Goal: Task Accomplishment & Management: Complete application form

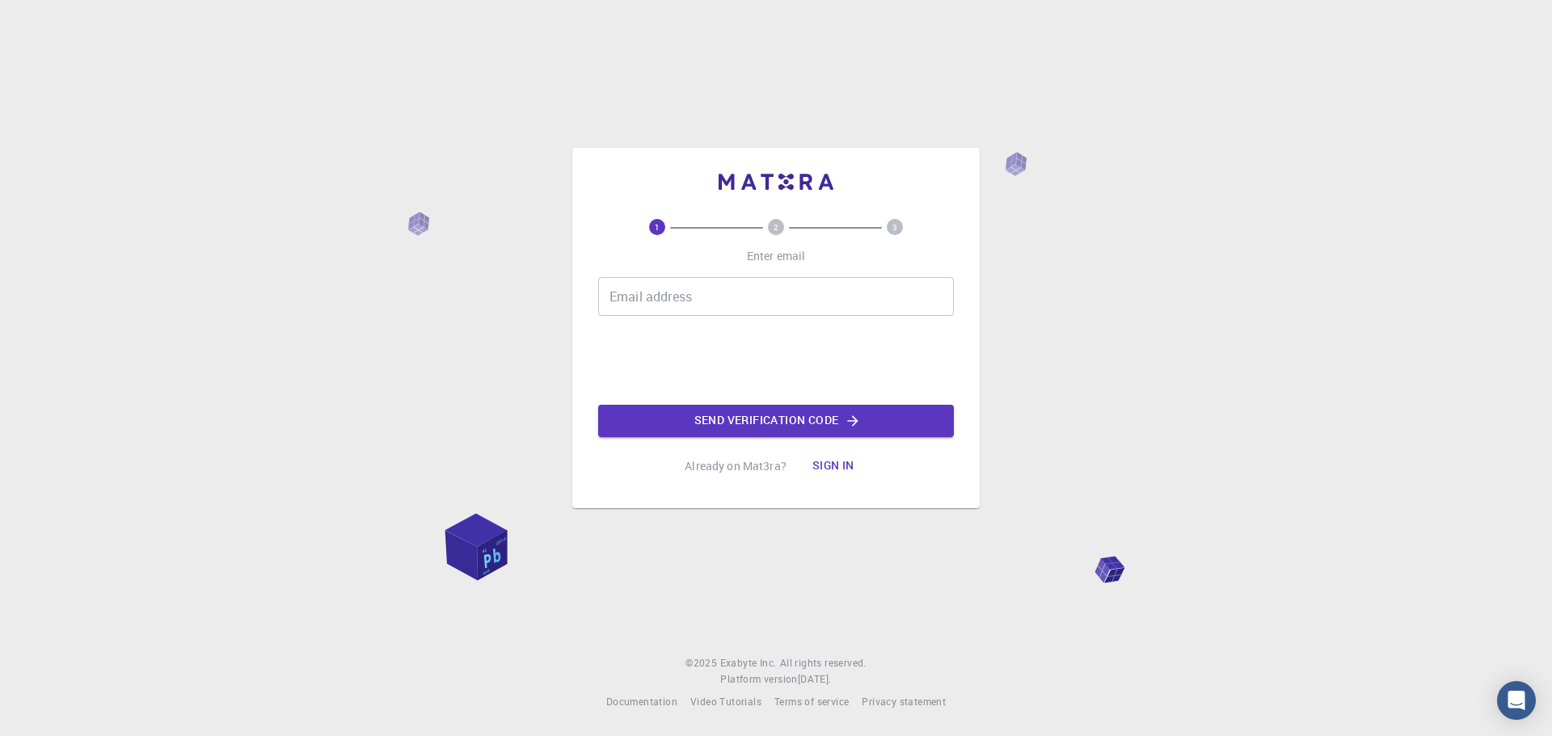
click at [647, 308] on input "Email address" at bounding box center [776, 296] width 356 height 39
type input "u"
type input "[PERSON_NAME][EMAIL_ADDRESS][DOMAIN_NAME]"
click at [735, 427] on button "Send verification code" at bounding box center [776, 421] width 356 height 32
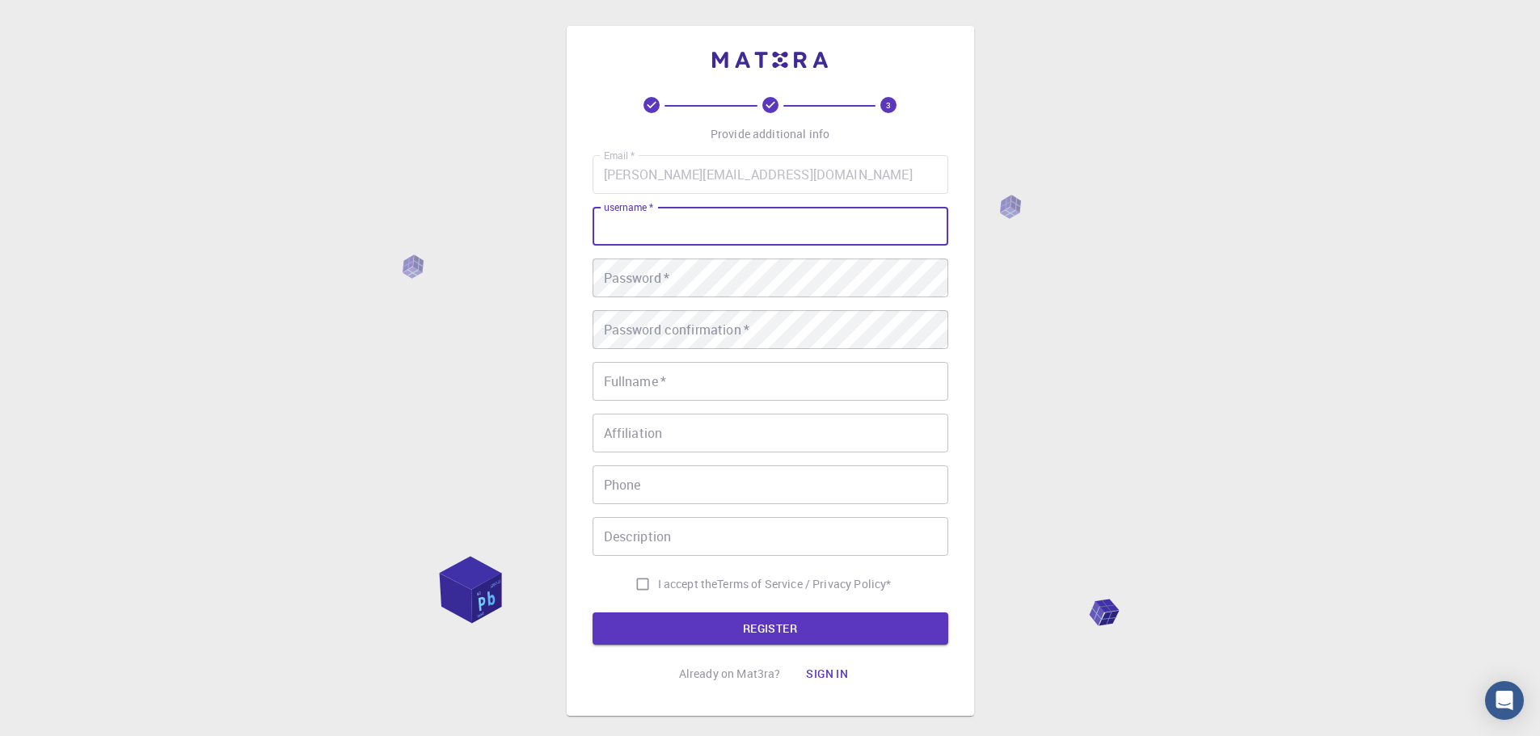
click at [660, 227] on input "username   *" at bounding box center [771, 226] width 356 height 39
type input "UpasanaDas"
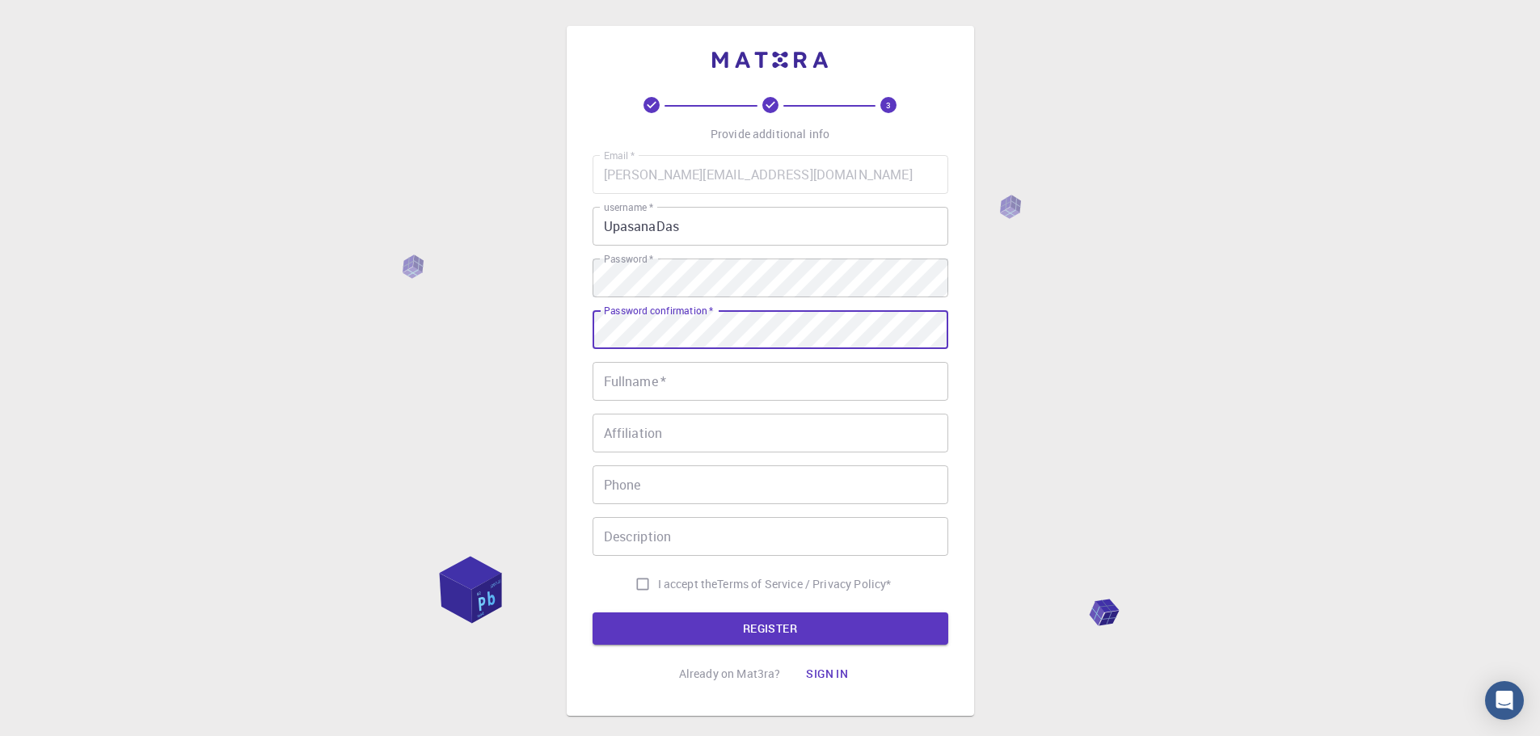
click at [625, 380] on input "Fullname   *" at bounding box center [771, 381] width 356 height 39
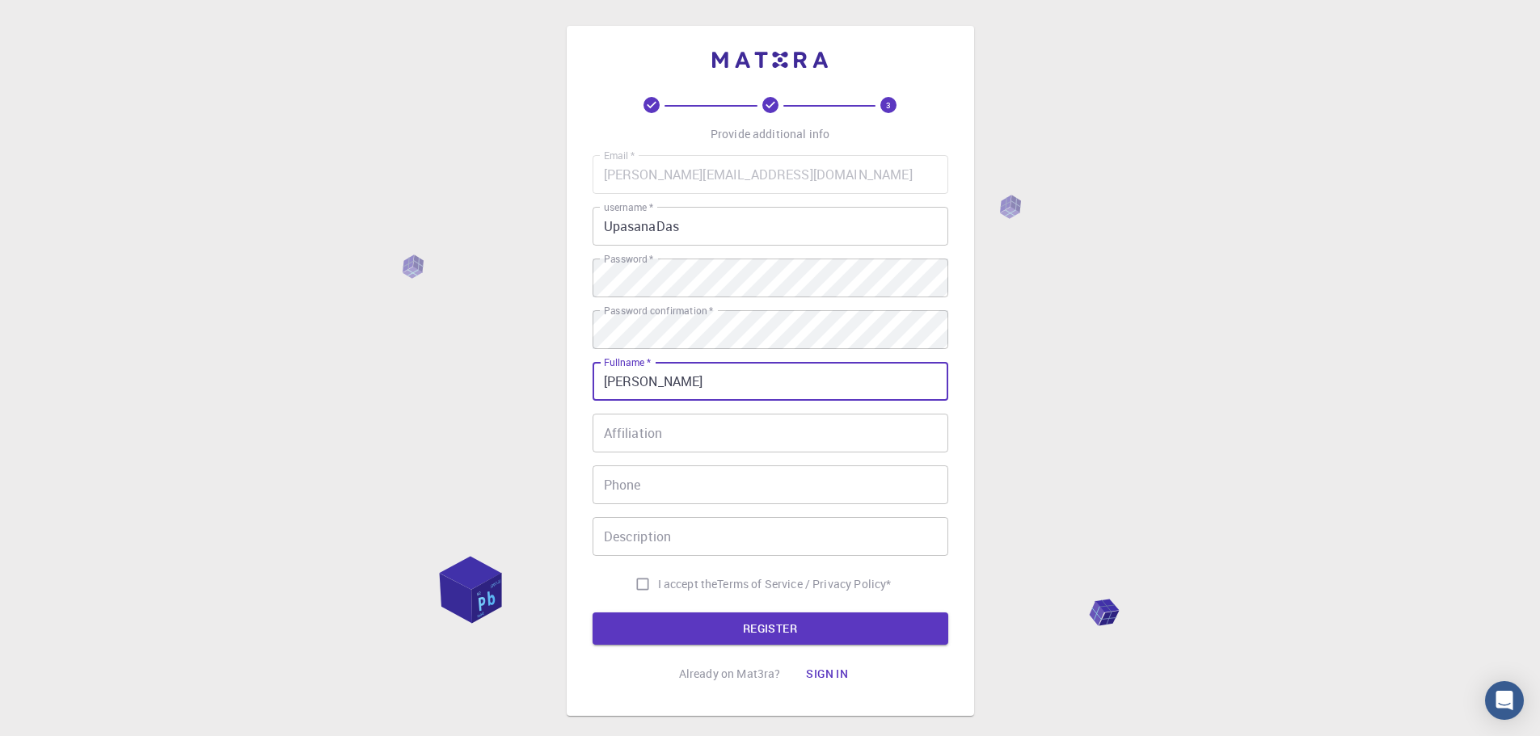
type input "[PERSON_NAME]"
click at [653, 441] on input "Affiliation" at bounding box center [771, 433] width 356 height 39
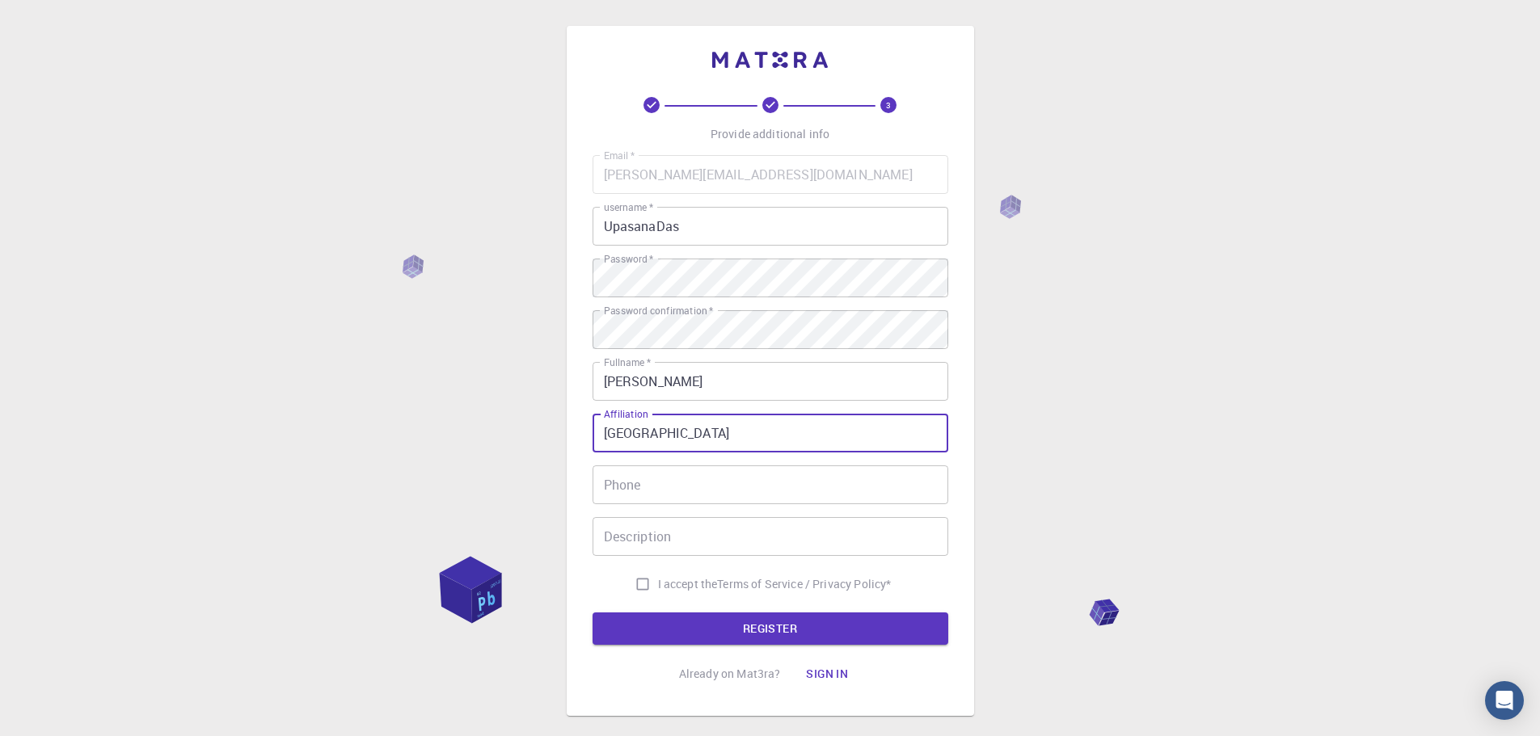
type input "Wake Forest University School of Medicine"
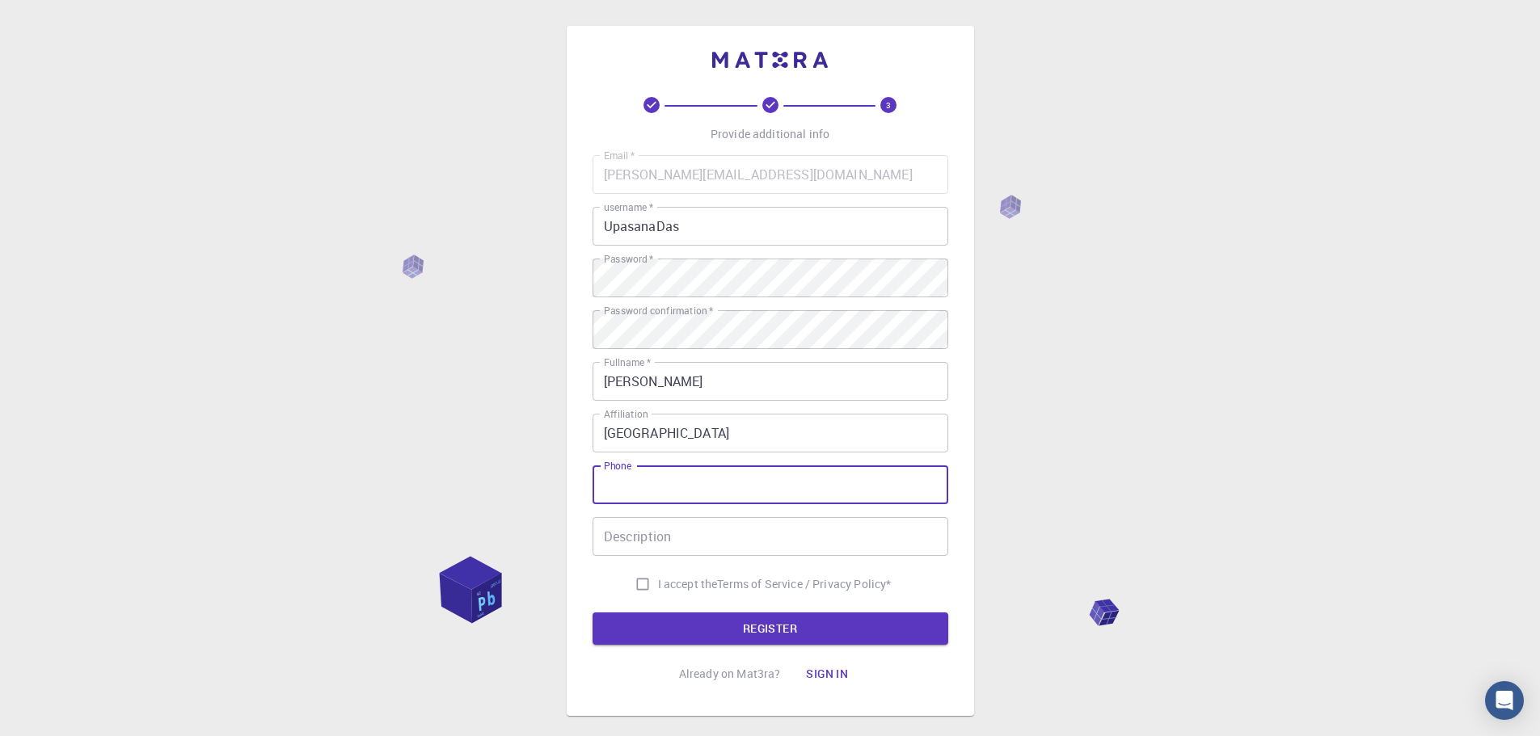
click at [668, 492] on input "Phone" at bounding box center [771, 485] width 356 height 39
click at [681, 585] on span "I accept the" at bounding box center [688, 584] width 60 height 16
click at [658, 585] on input "I accept the Terms of Service / Privacy Policy *" at bounding box center [642, 584] width 31 height 31
checkbox input "true"
click at [738, 629] on button "REGISTER" at bounding box center [771, 629] width 356 height 32
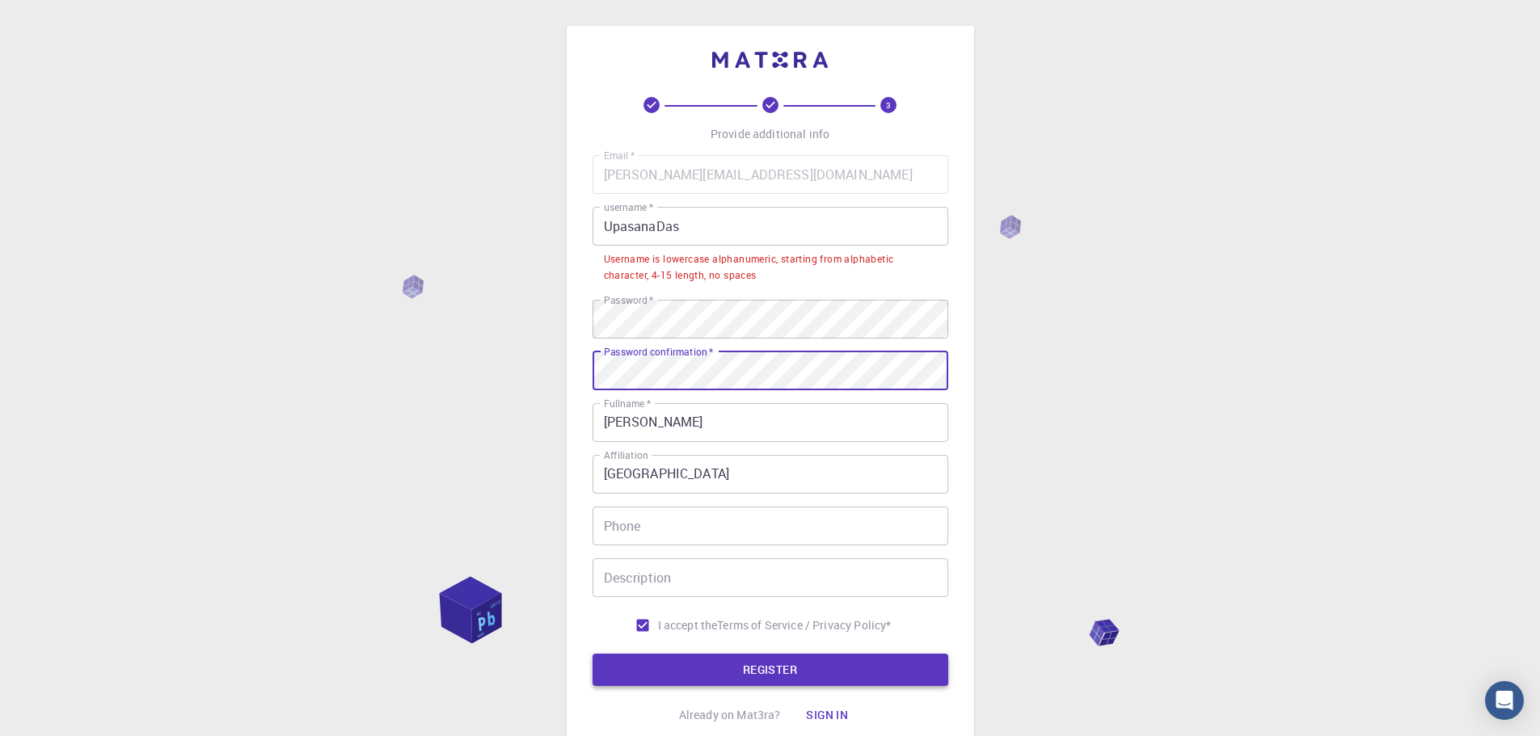
click at [724, 677] on button "REGISTER" at bounding box center [771, 670] width 356 height 32
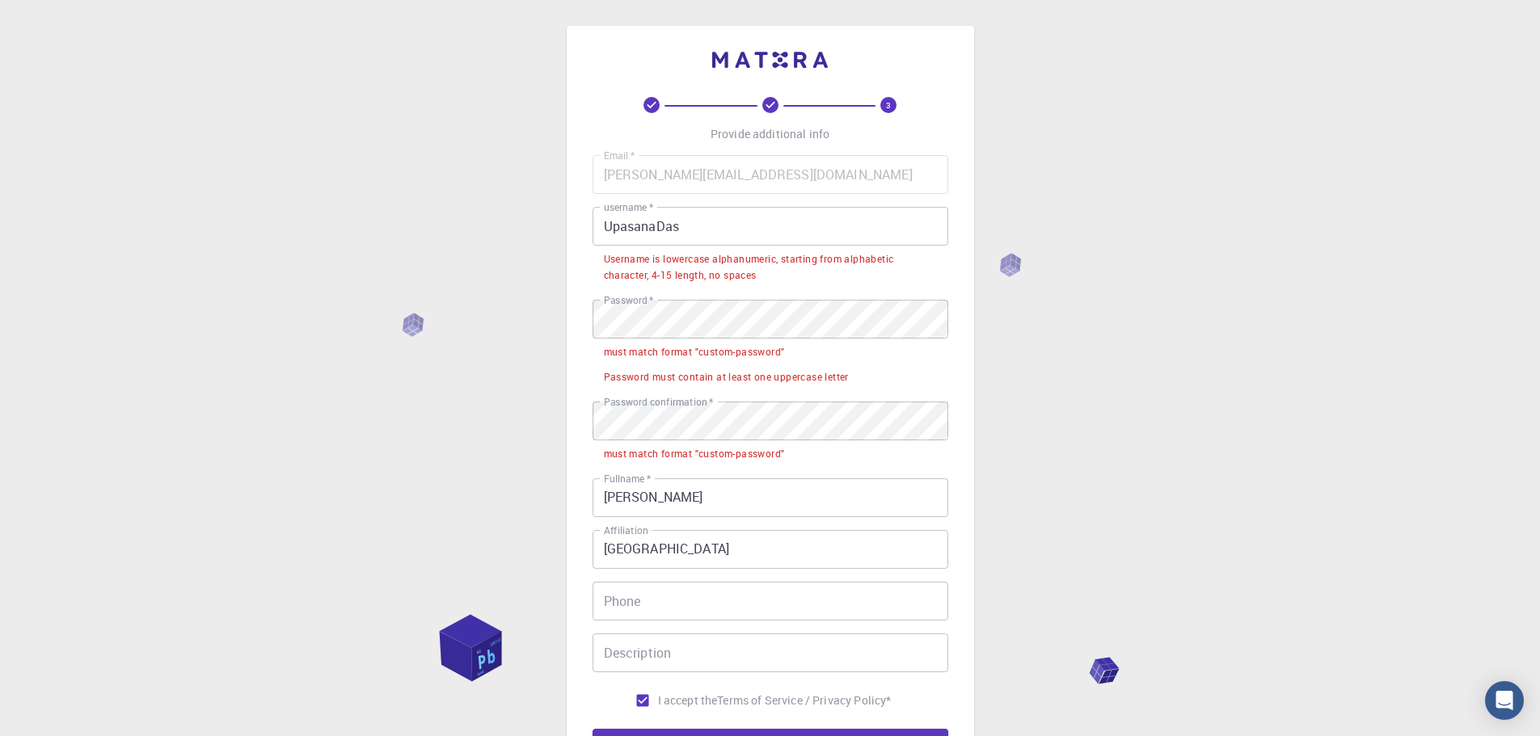
click at [710, 237] on input "UpasanaDas" at bounding box center [771, 226] width 356 height 39
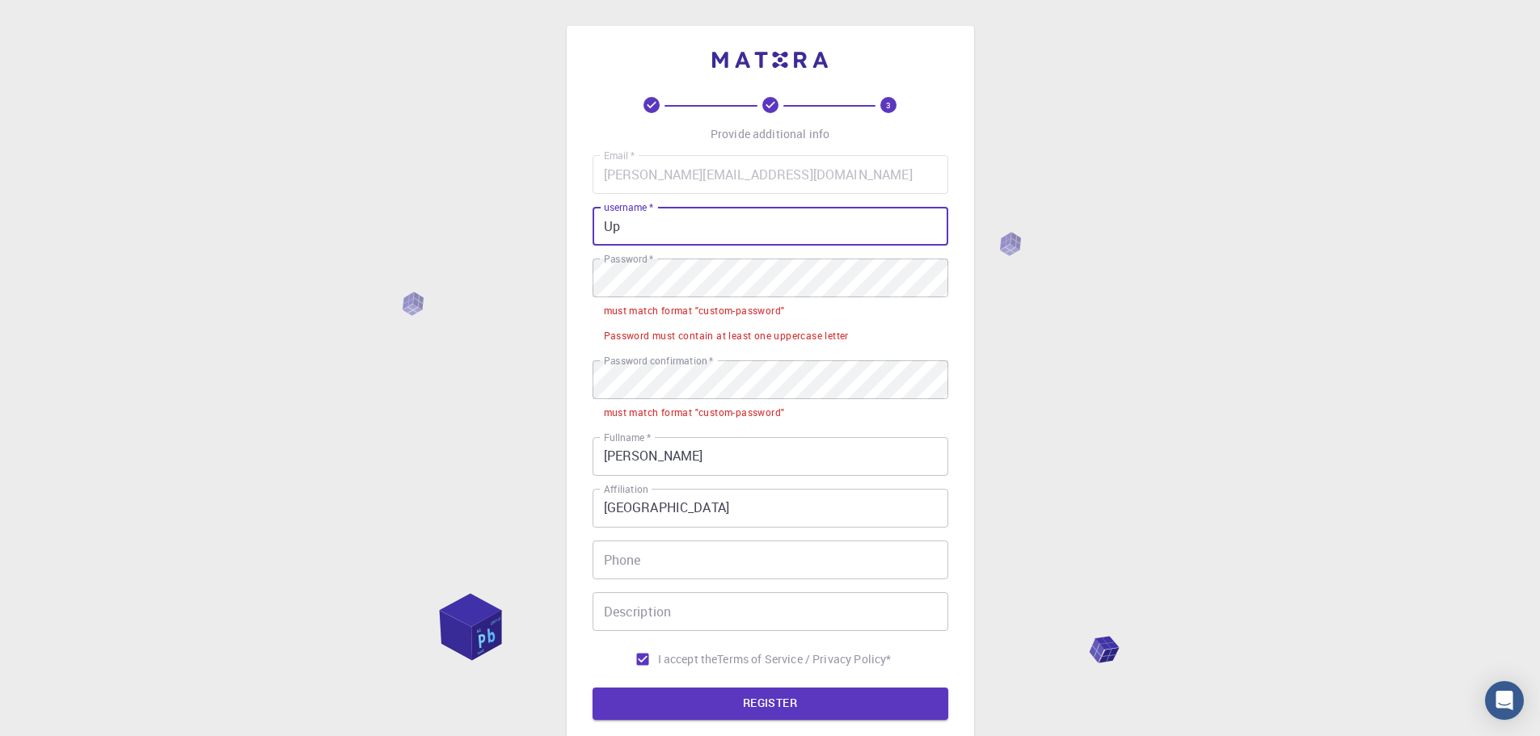
type input "U"
type input "D"
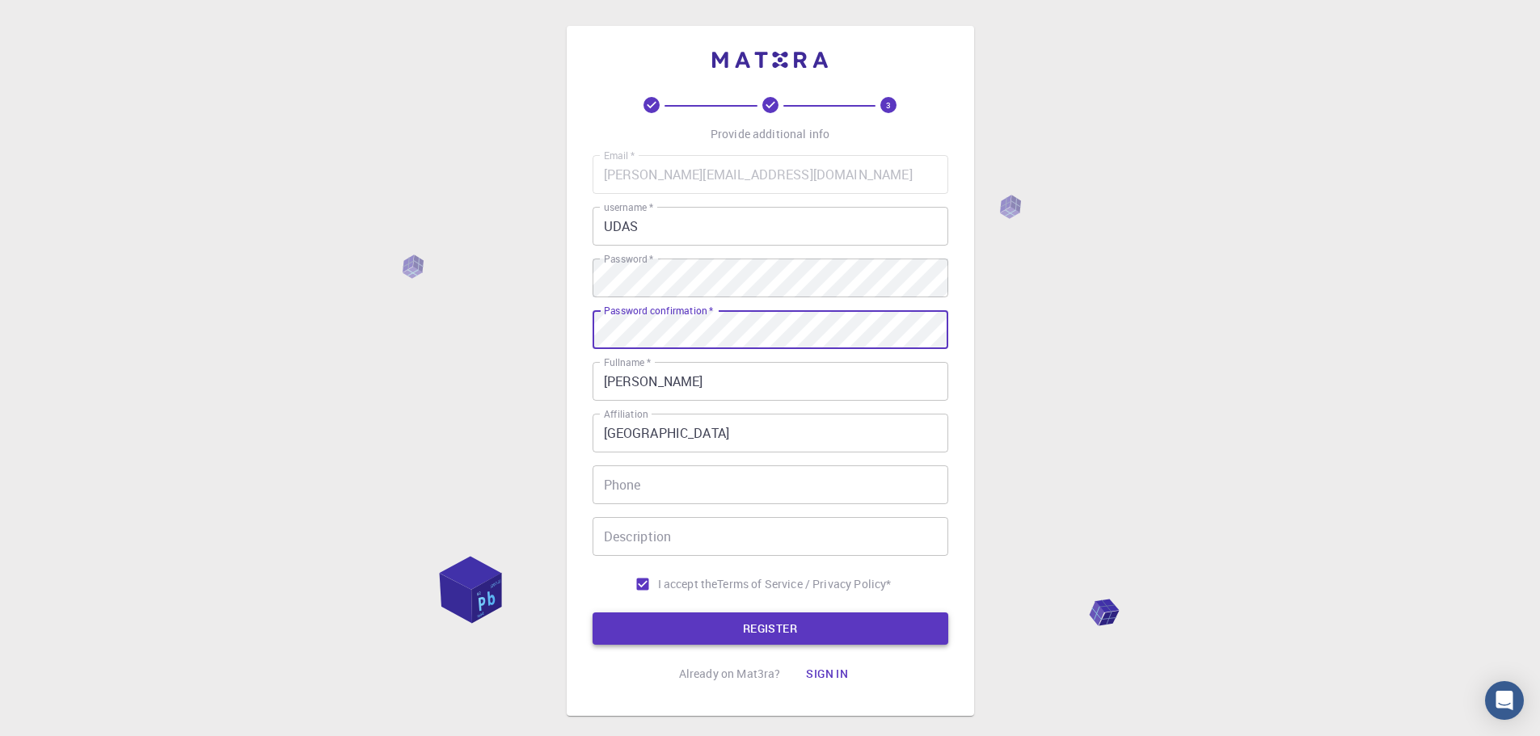
click at [804, 618] on button "REGISTER" at bounding box center [771, 629] width 356 height 32
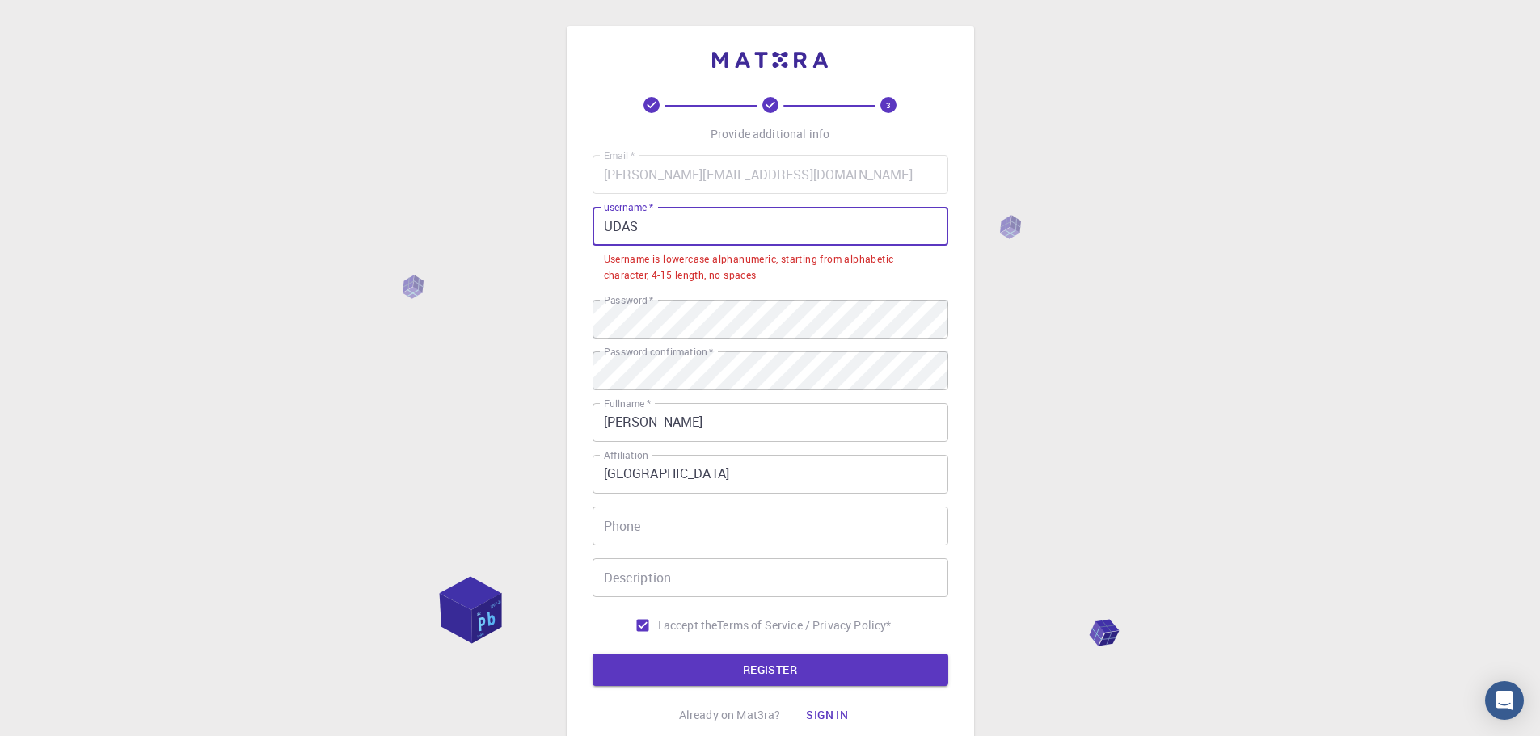
click at [751, 221] on input "UDAS" at bounding box center [771, 226] width 356 height 39
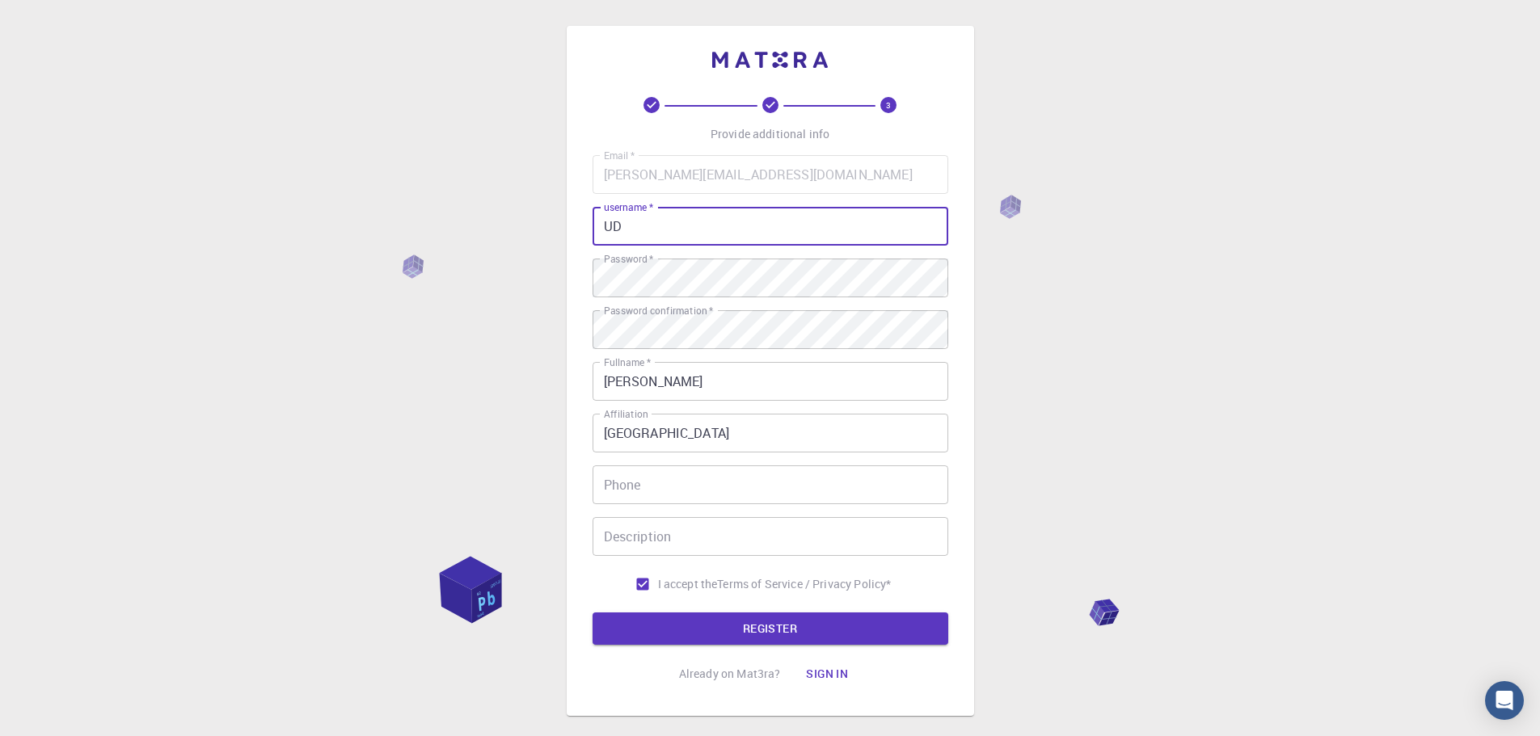
type input "U"
click at [770, 622] on button "REGISTER" at bounding box center [771, 629] width 356 height 32
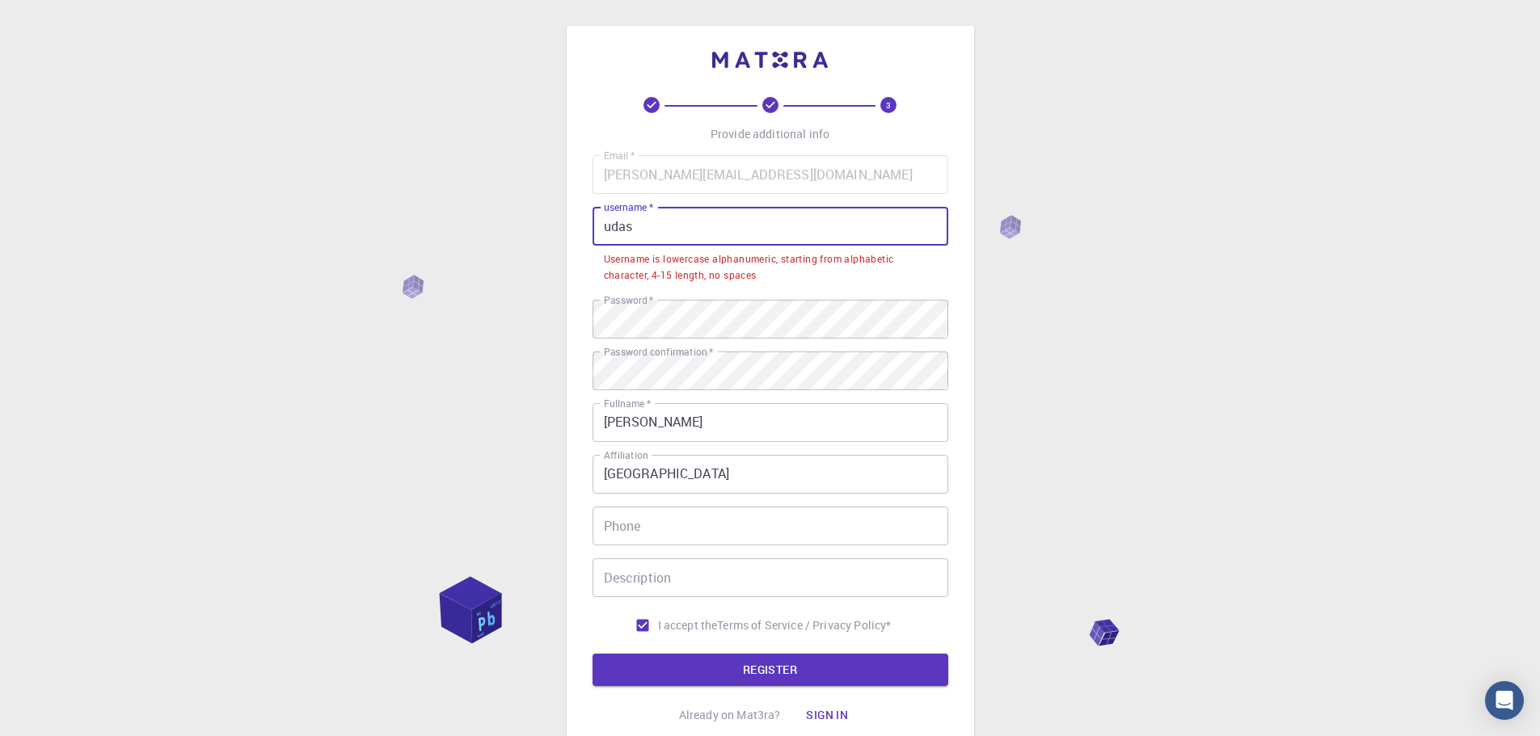
click at [641, 226] on input "udas" at bounding box center [771, 226] width 356 height 39
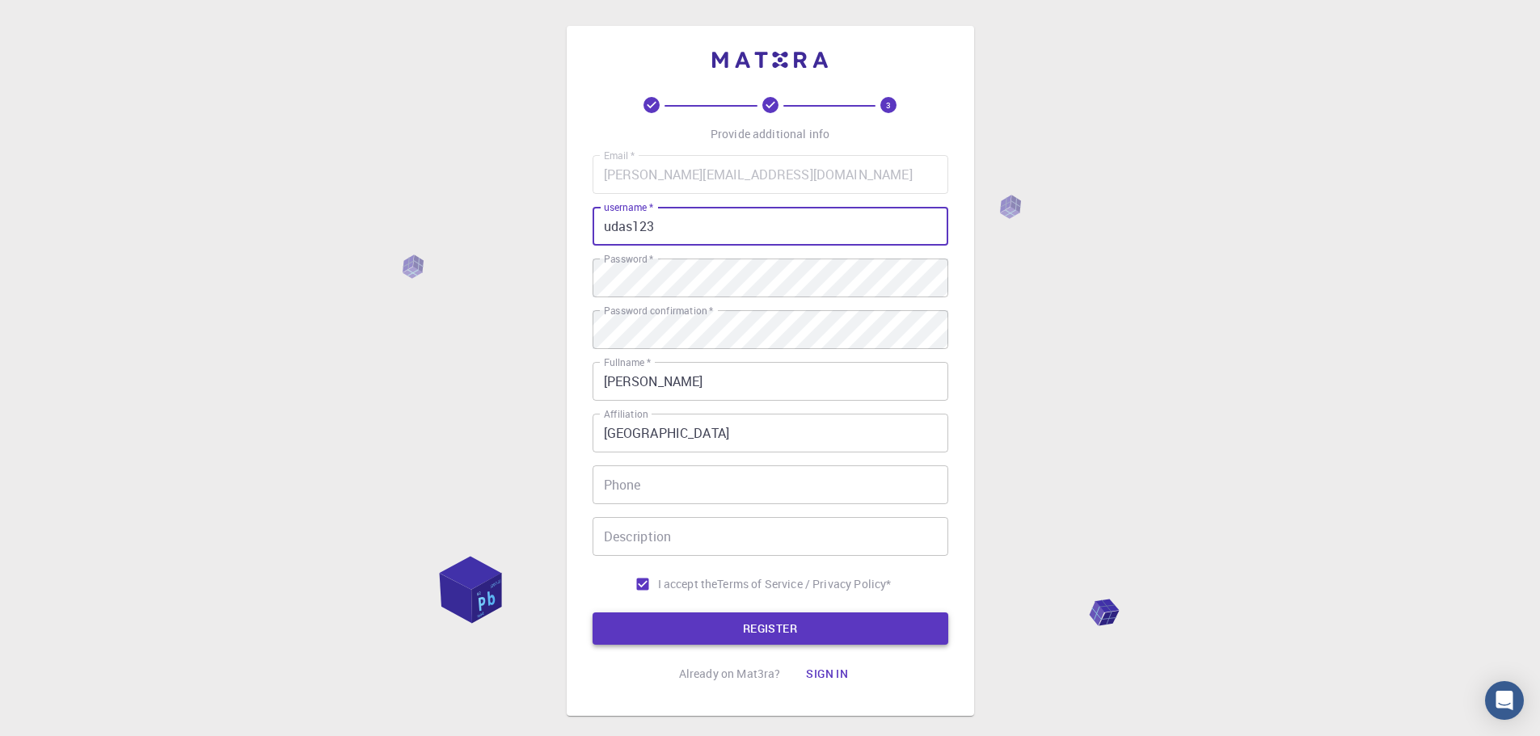
type input "udas123"
click at [743, 622] on button "REGISTER" at bounding box center [771, 629] width 356 height 32
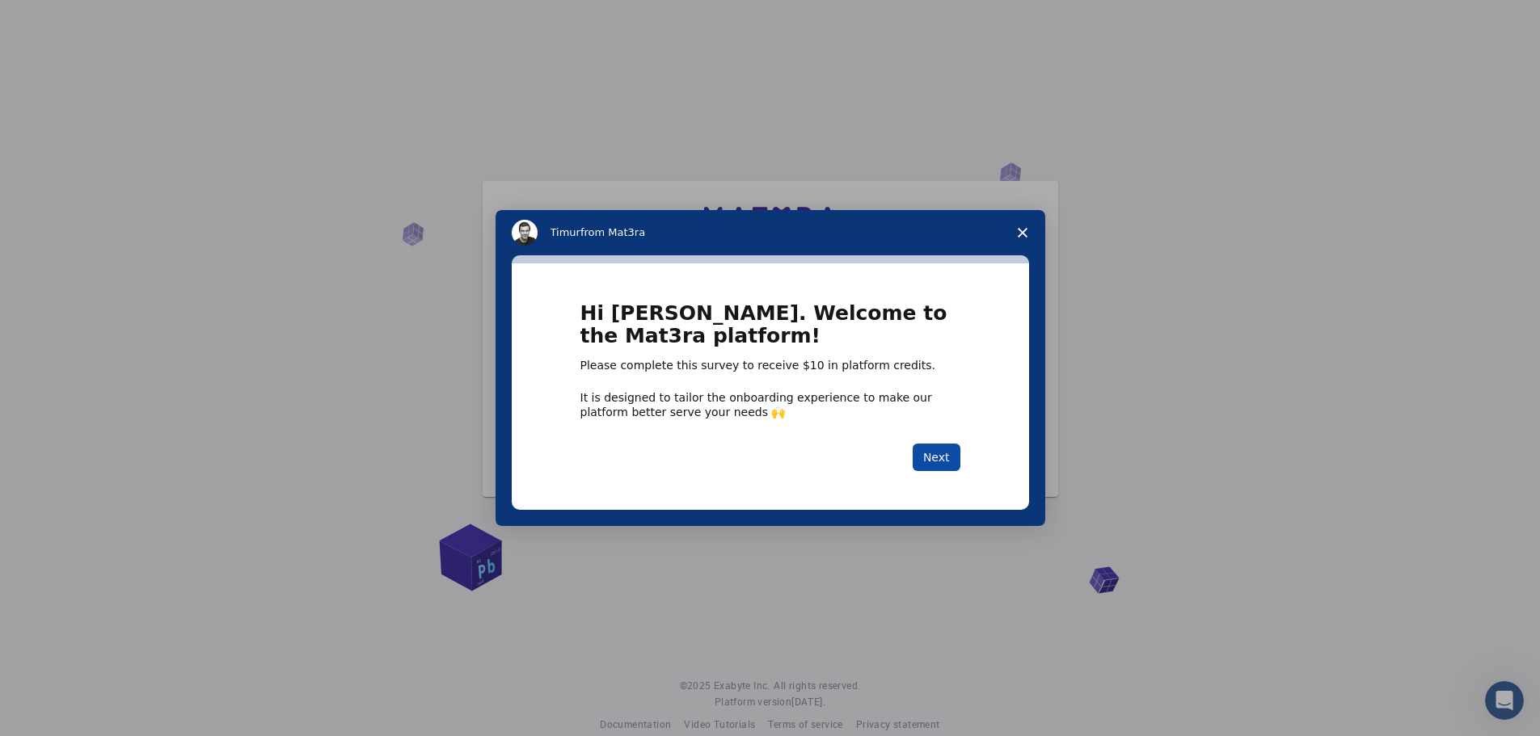
click at [947, 451] on button "Next" at bounding box center [937, 457] width 48 height 27
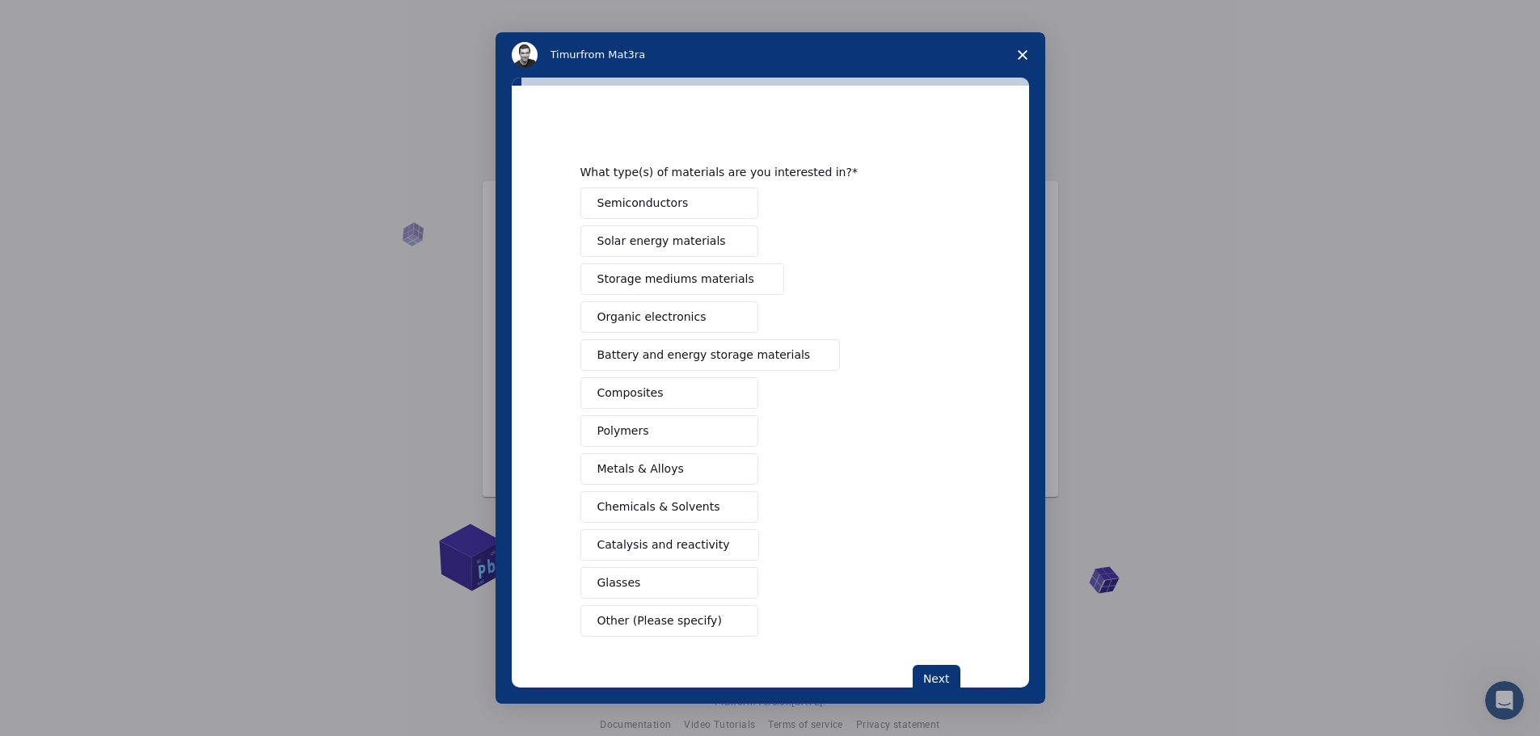
click at [1023, 46] on span "Close survey" at bounding box center [1022, 54] width 45 height 45
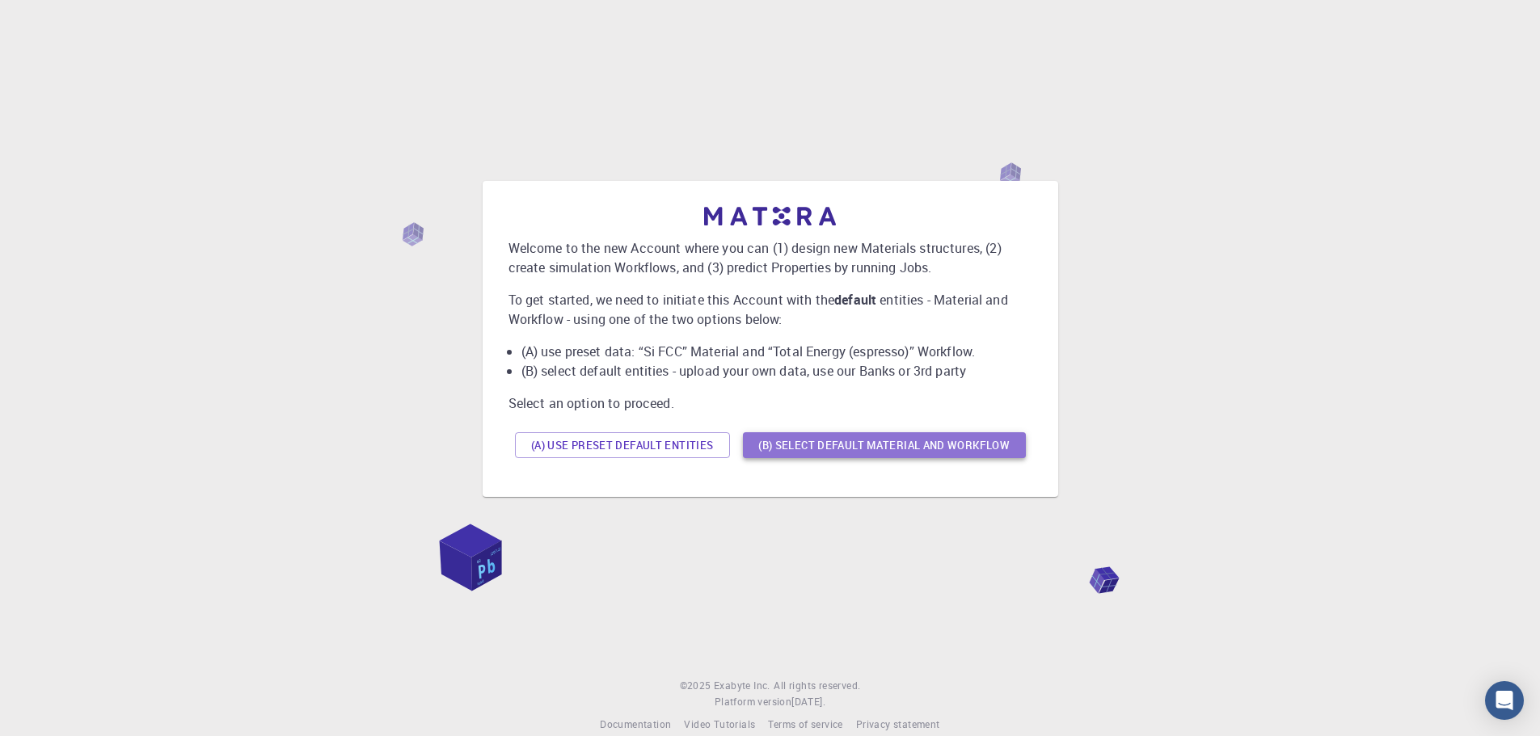
click at [842, 445] on button "(B) Select default material and workflow" at bounding box center [884, 445] width 283 height 26
click at [631, 450] on button "(A) Use preset default entities" at bounding box center [622, 445] width 215 height 26
